Goal: Transaction & Acquisition: Purchase product/service

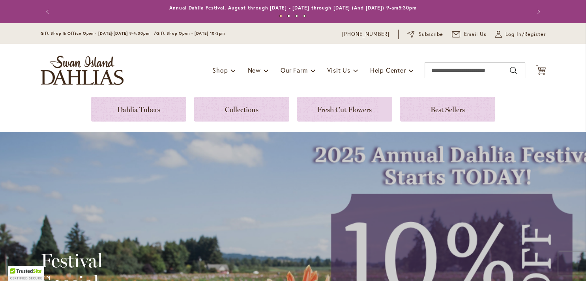
type input "**********"
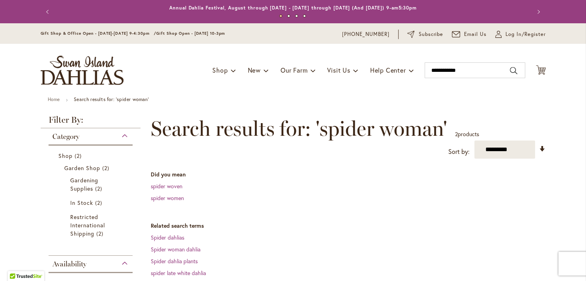
type input "**********"
click at [153, 199] on link "spider women" at bounding box center [167, 197] width 33 height 7
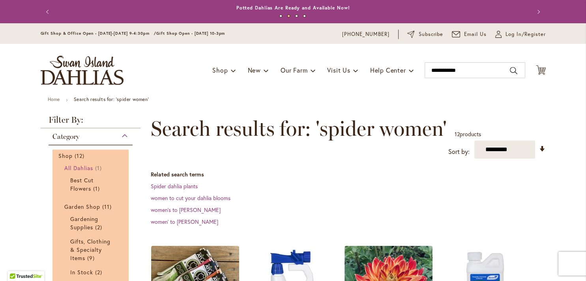
click at [70, 167] on span "All Dahlias" at bounding box center [78, 167] width 29 height 7
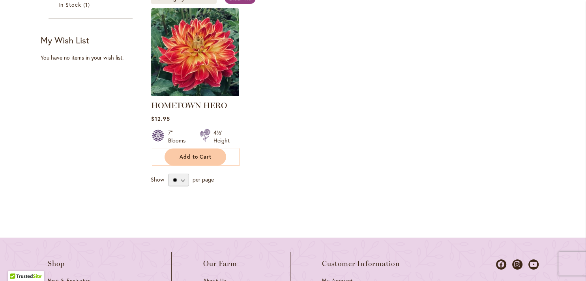
type input "**********"
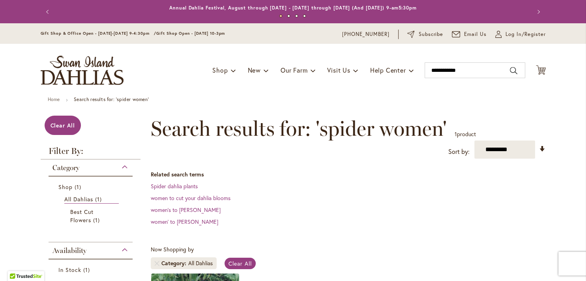
click at [72, 68] on img "store logo" at bounding box center [82, 70] width 83 height 29
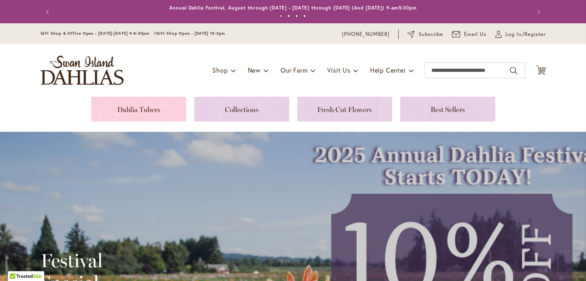
click at [132, 105] on link at bounding box center [138, 109] width 95 height 25
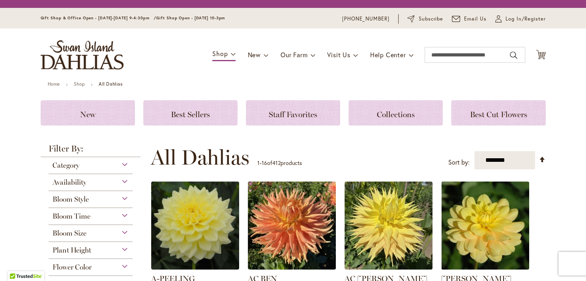
scroll to position [125, 0]
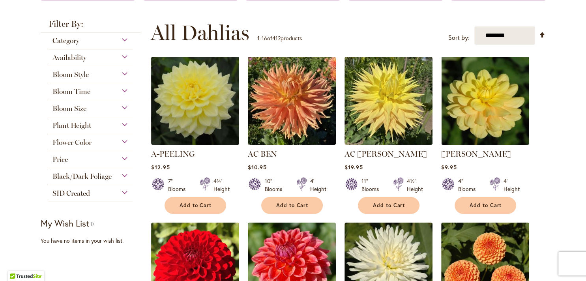
click at [120, 73] on div "Bloom Style" at bounding box center [91, 72] width 84 height 13
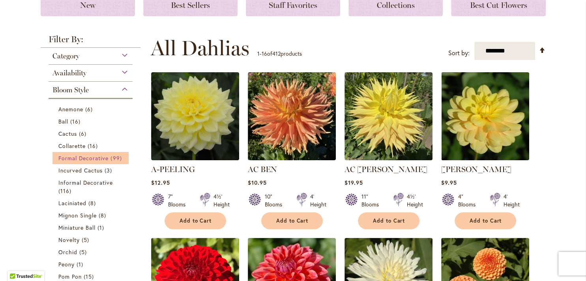
scroll to position [205, 0]
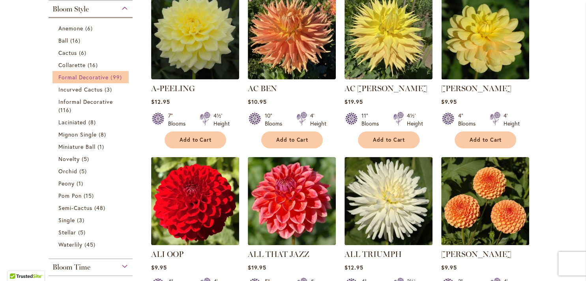
type input "**********"
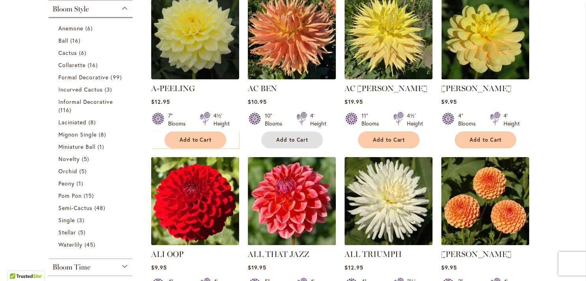
drag, startPoint x: 289, startPoint y: 138, endPoint x: 283, endPoint y: 69, distance: 69.7
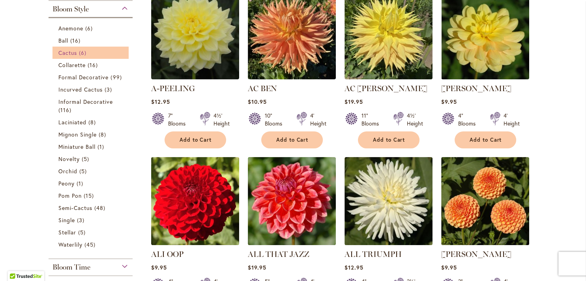
click at [63, 51] on span "Cactus" at bounding box center [67, 52] width 19 height 7
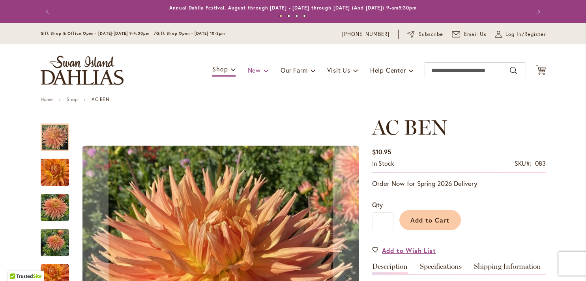
type input "**********"
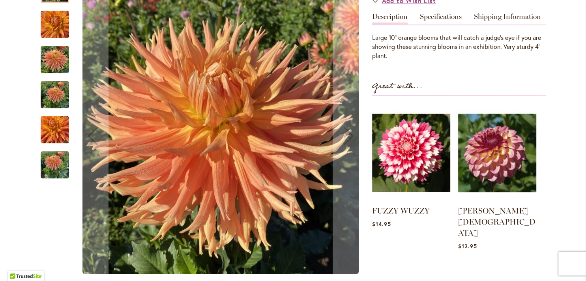
scroll to position [125, 0]
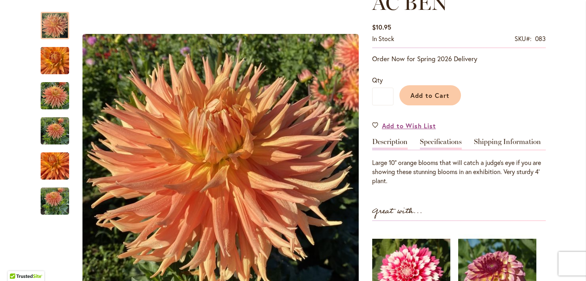
click at [437, 144] on link "Specifications" at bounding box center [441, 143] width 42 height 11
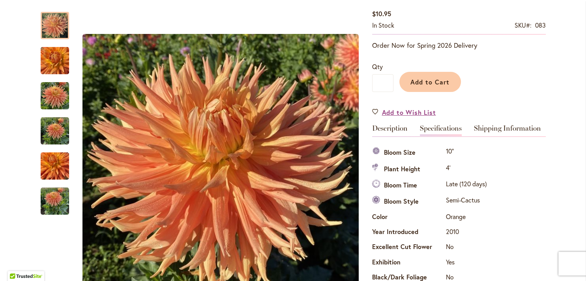
scroll to position [137, 0]
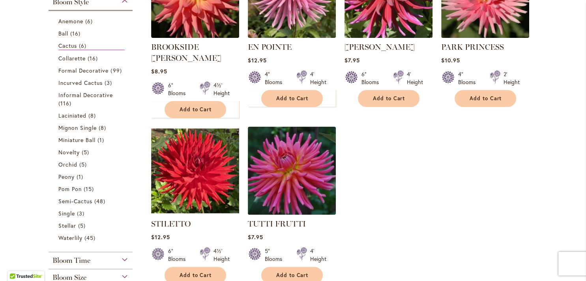
scroll to position [193, 0]
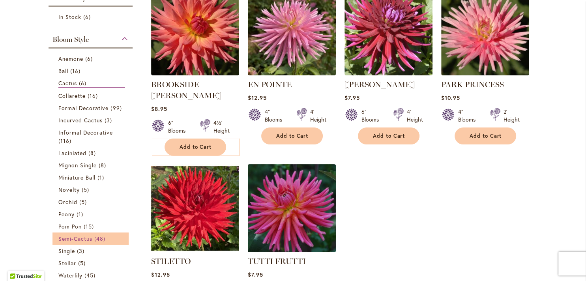
click at [80, 236] on span "Semi-Cactus" at bounding box center [75, 238] width 34 height 7
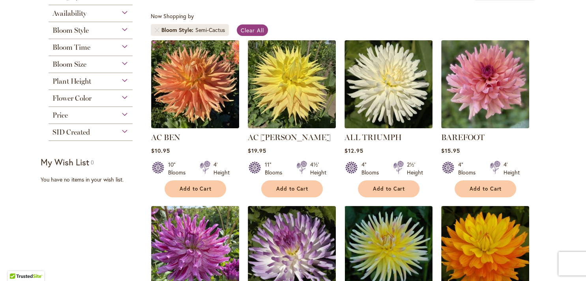
scroll to position [250, 0]
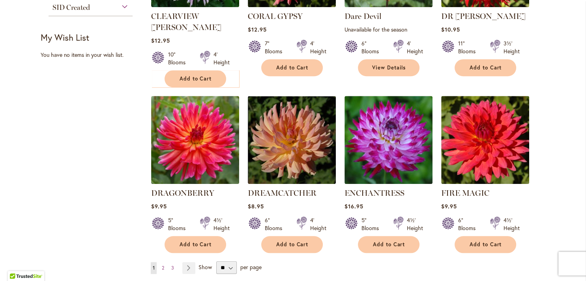
type input "**********"
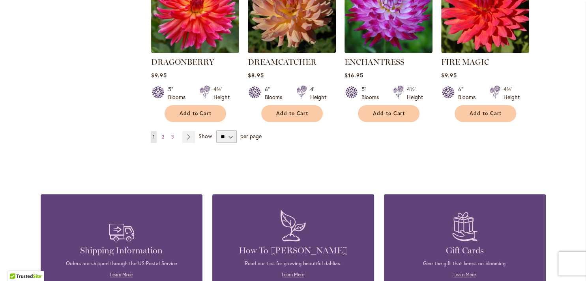
scroll to position [625, 0]
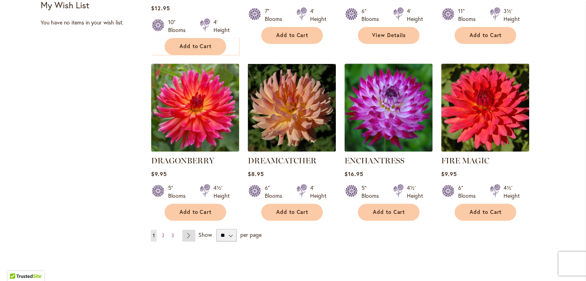
click at [182, 230] on link "Page Next" at bounding box center [188, 236] width 13 height 12
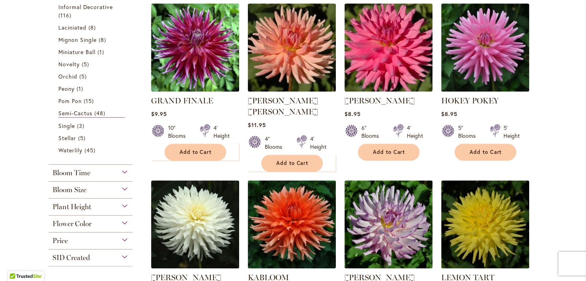
scroll to position [217, 0]
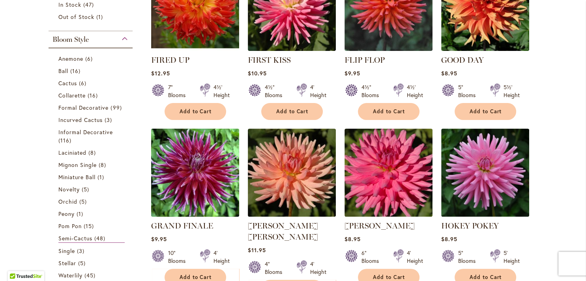
click at [190, 166] on img at bounding box center [195, 172] width 92 height 92
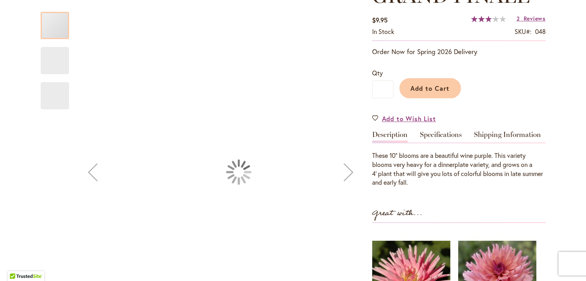
scroll to position [140, 0]
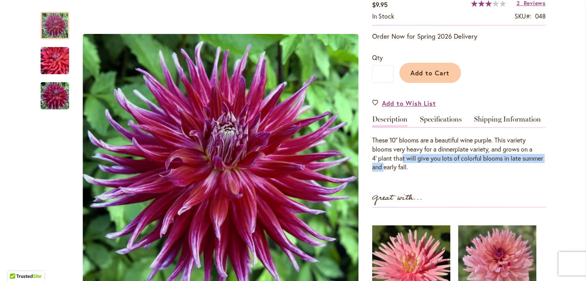
click at [407, 169] on div "These 10" blooms are a beautiful wine purple. This variety blooms very heavy fo…" at bounding box center [459, 154] width 174 height 36
click at [456, 174] on div "GRAND FINALE $9.95 In stock SKU 048 Rating: 63 % of 100 2 Reviews Add Your Revi…" at bounding box center [459, 185] width 174 height 435
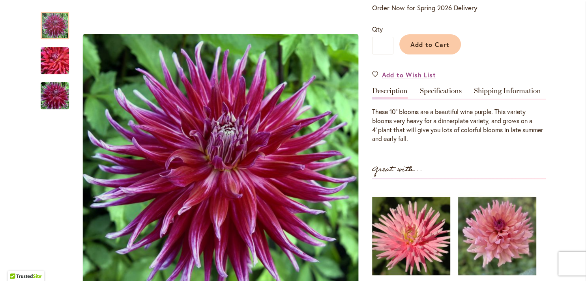
scroll to position [125, 0]
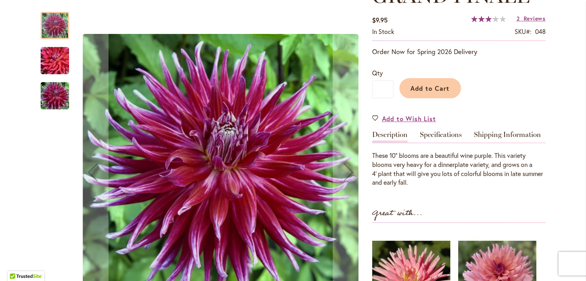
click at [50, 58] on img "Grand Finale" at bounding box center [54, 61] width 57 height 38
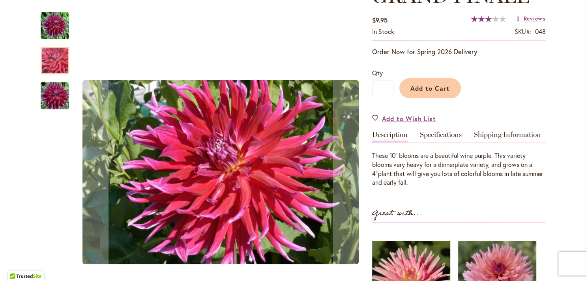
click at [50, 83] on img "Grand Finale" at bounding box center [54, 96] width 57 height 38
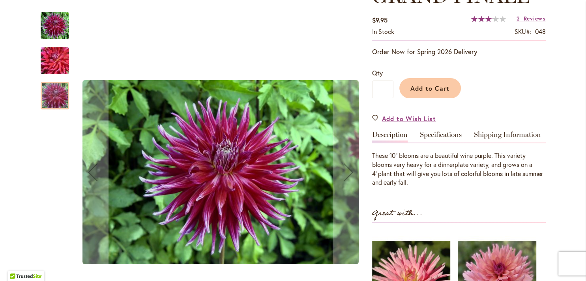
scroll to position [0, 0]
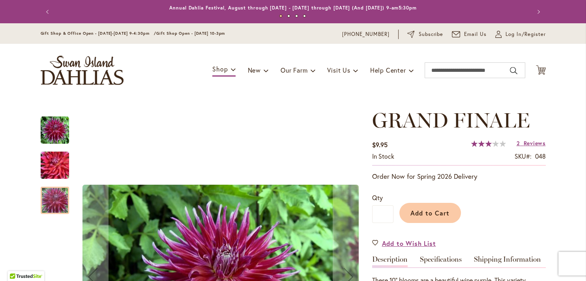
click at [226, 127] on div "Grand Finale" at bounding box center [220, 276] width 287 height 336
